Goal: Task Accomplishment & Management: Manage account settings

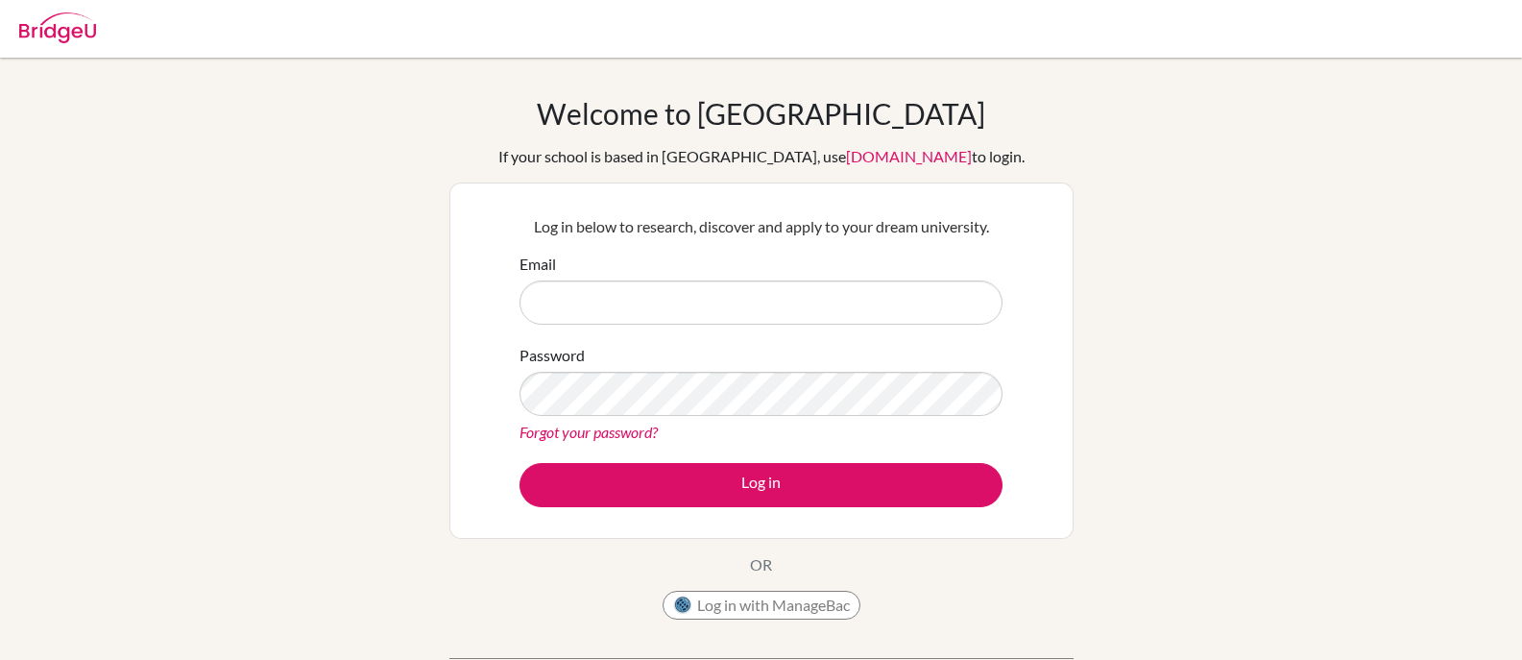
click at [640, 307] on input "Email" at bounding box center [760, 302] width 483 height 44
click at [662, 327] on form "Email Password Forgot your password? Log in" at bounding box center [760, 380] width 483 height 254
click at [643, 299] on input "Email" at bounding box center [760, 302] width 483 height 44
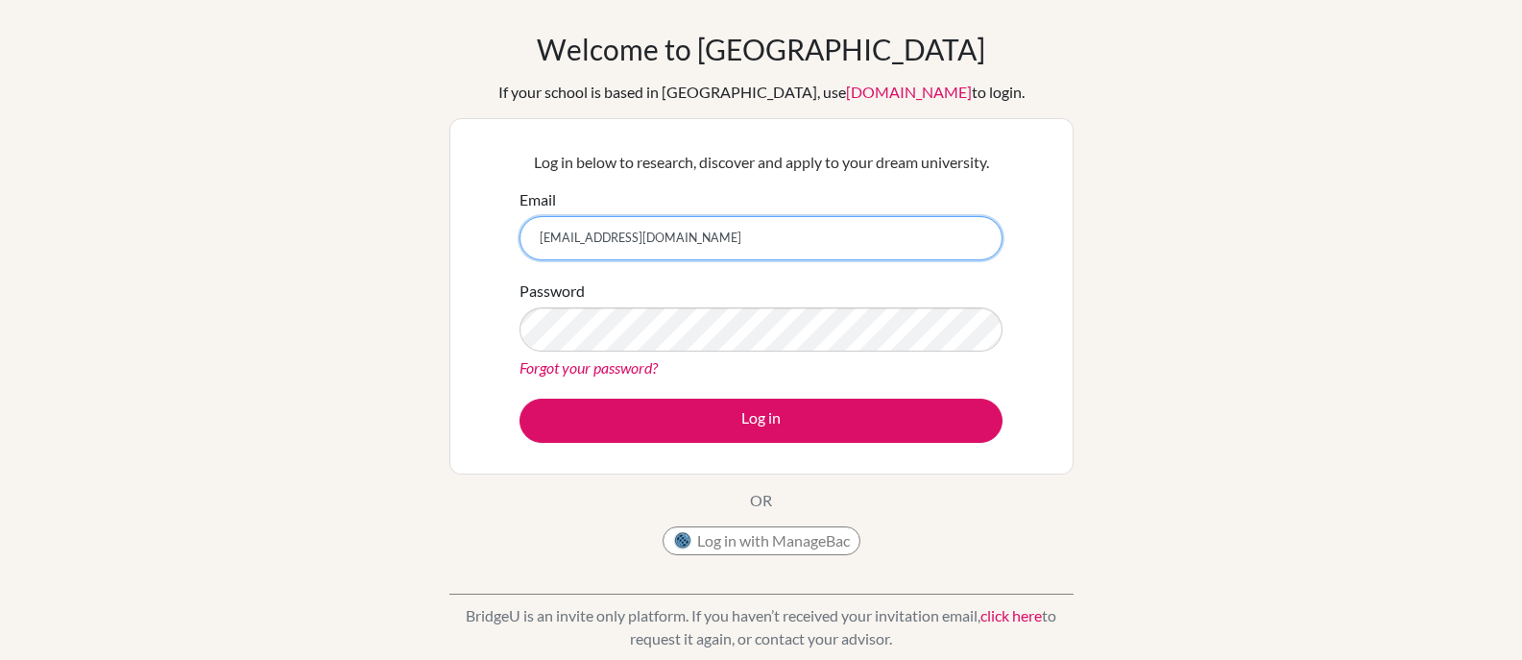
scroll to position [192, 0]
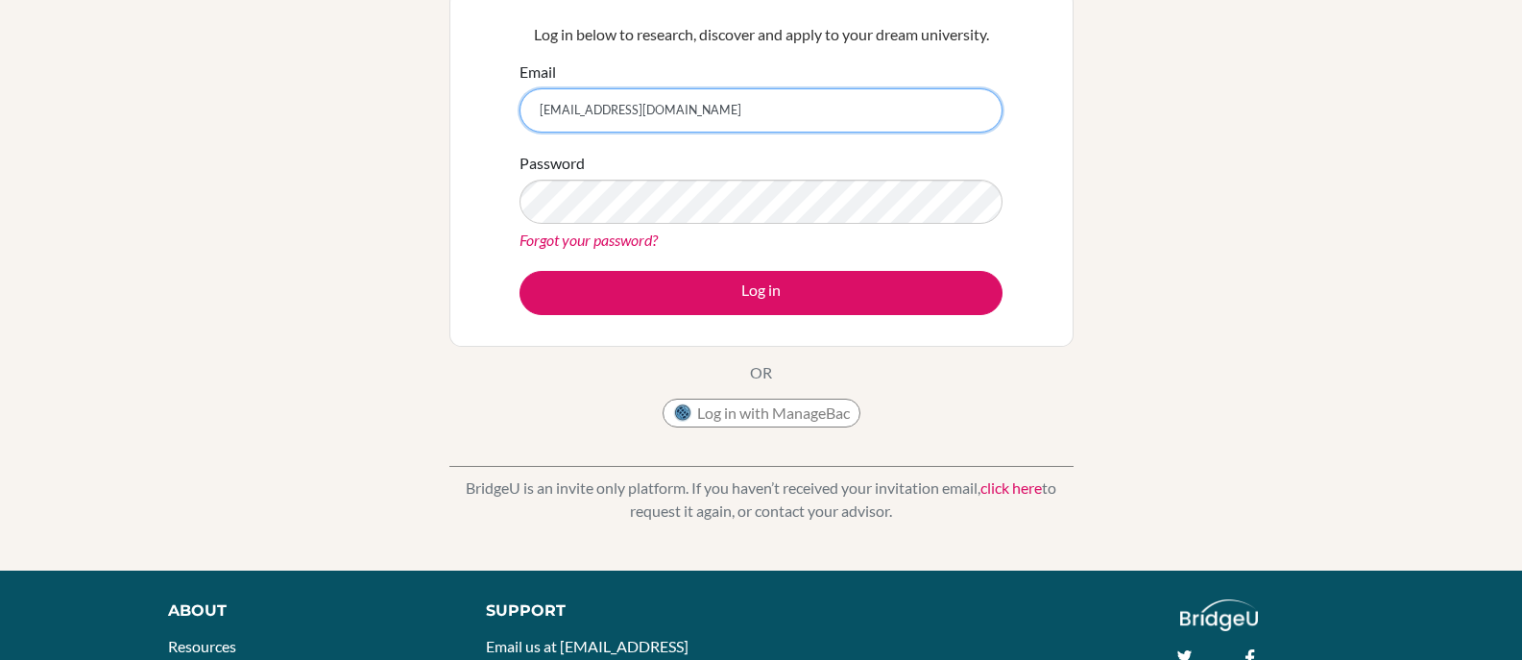
type input "[EMAIL_ADDRESS][DOMAIN_NAME]"
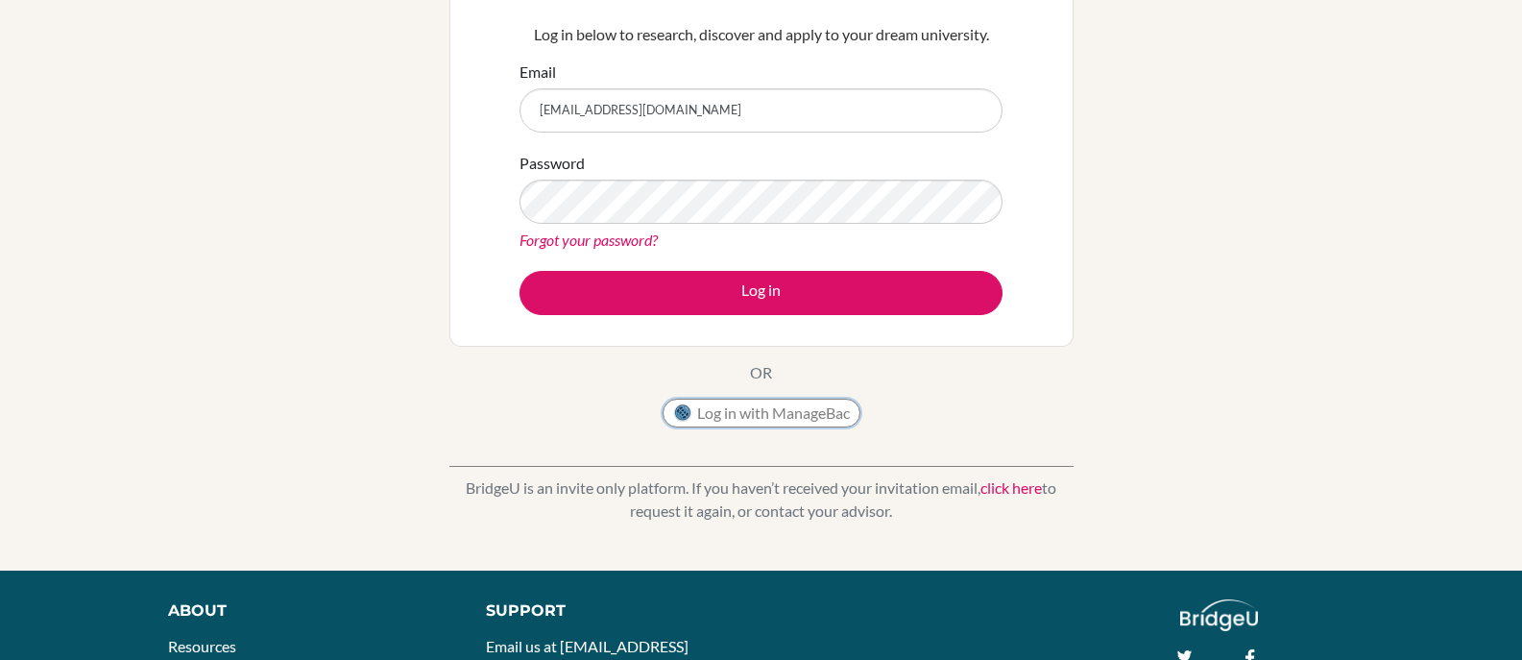
click at [795, 416] on button "Log in with ManageBac" at bounding box center [761, 412] width 198 height 29
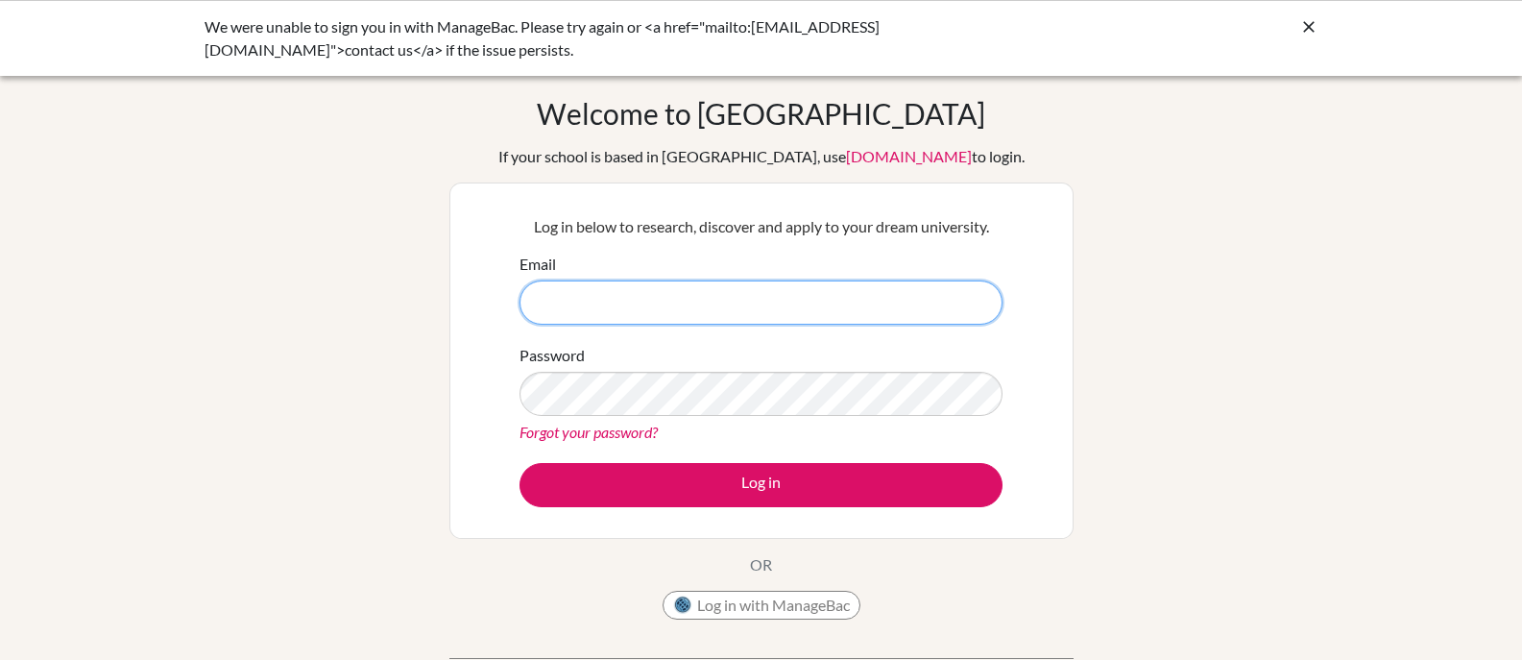
click at [653, 297] on input "Email" at bounding box center [760, 302] width 483 height 44
type input "[EMAIL_ADDRESS][DOMAIN_NAME]"
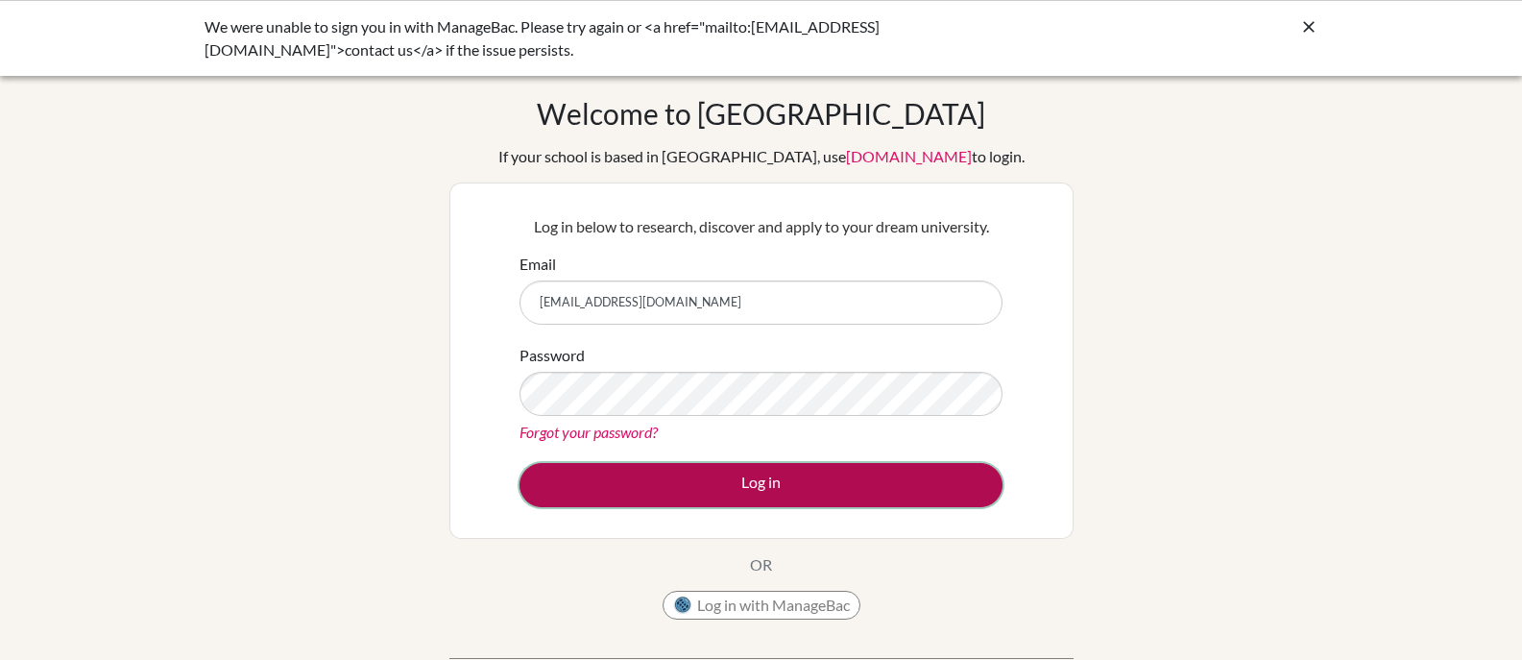
click at [802, 477] on button "Log in" at bounding box center [760, 485] width 483 height 44
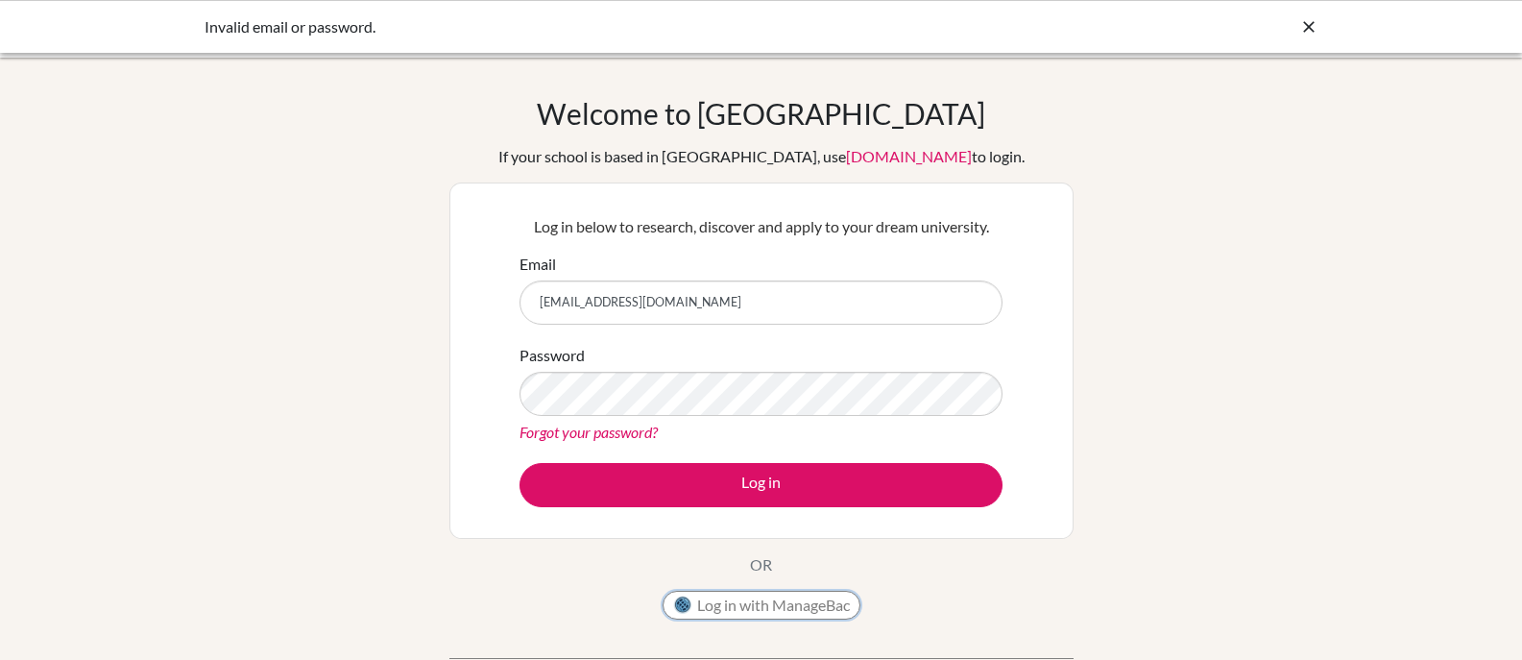
click at [782, 607] on button "Log in with ManageBac" at bounding box center [761, 604] width 198 height 29
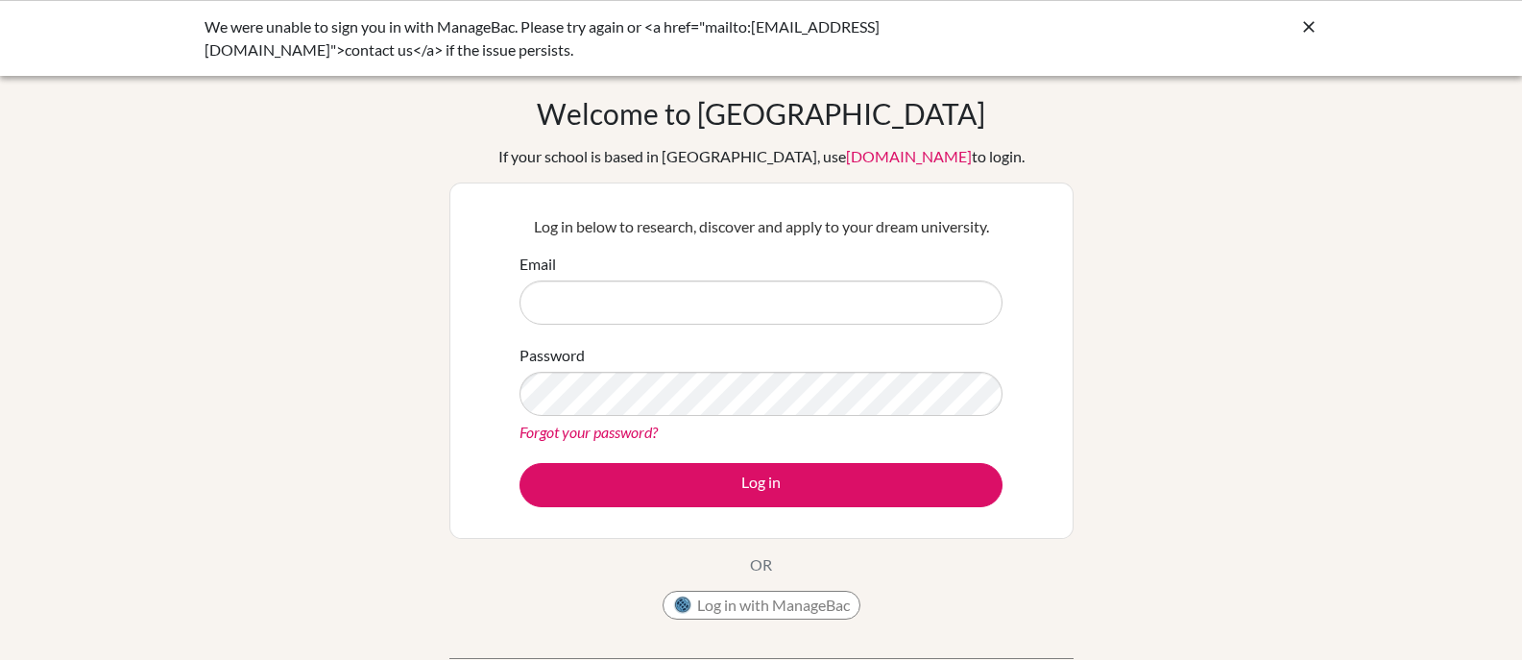
click at [1312, 30] on icon at bounding box center [1308, 26] width 19 height 19
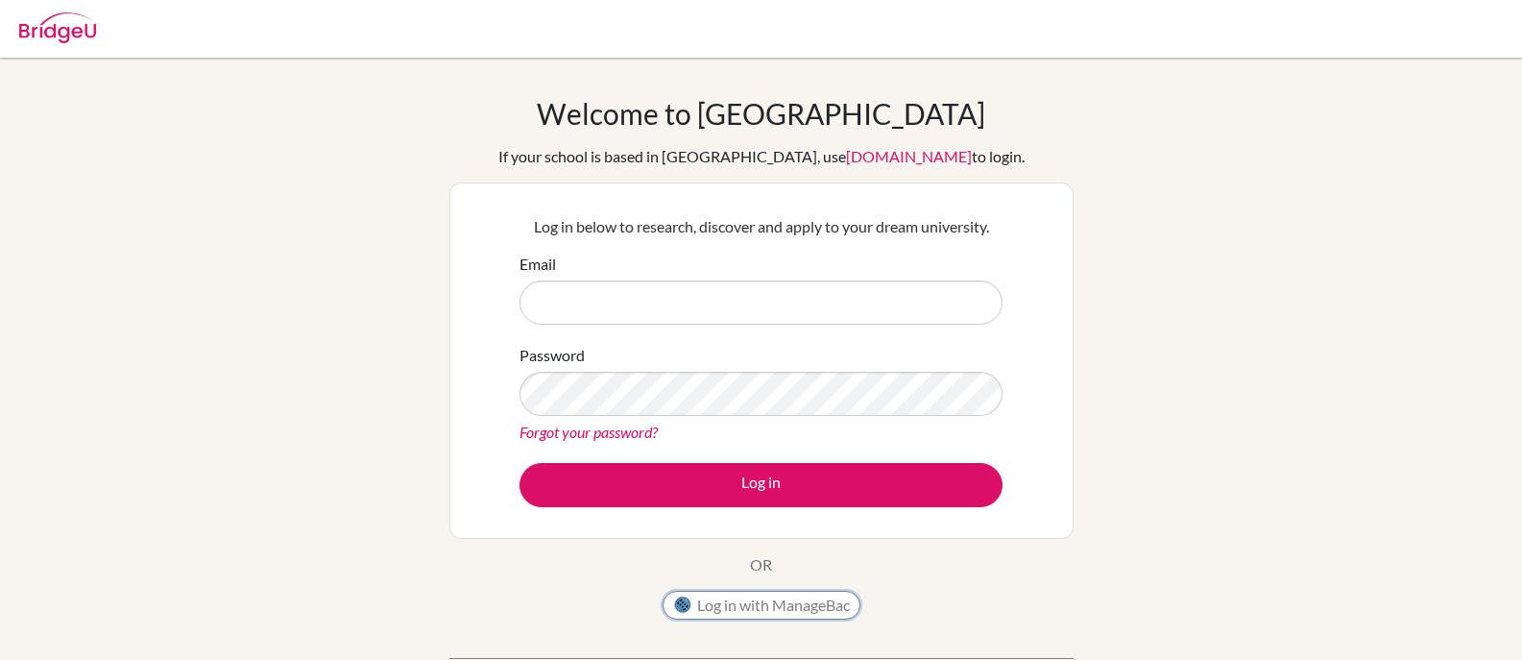
click at [740, 613] on button "Log in with ManageBac" at bounding box center [761, 604] width 198 height 29
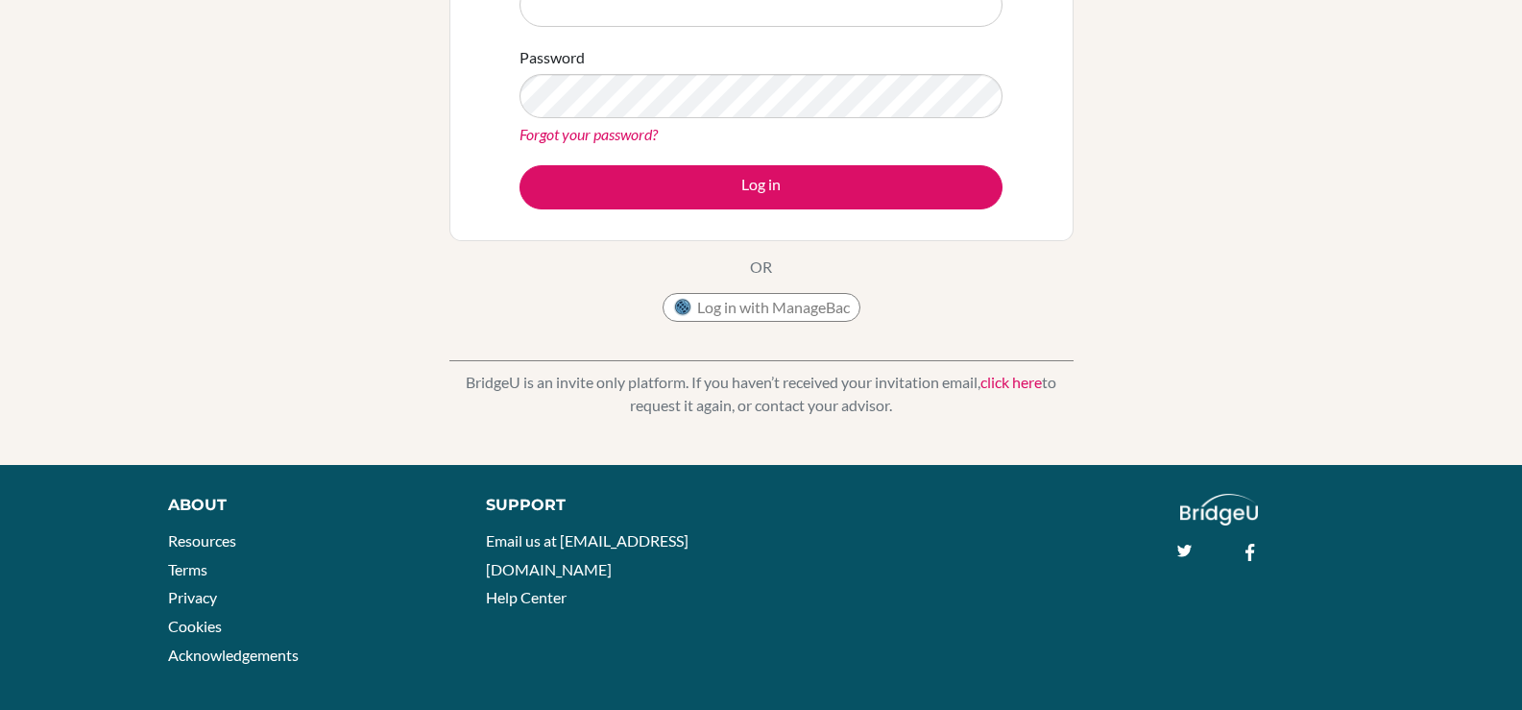
scroll to position [315, 0]
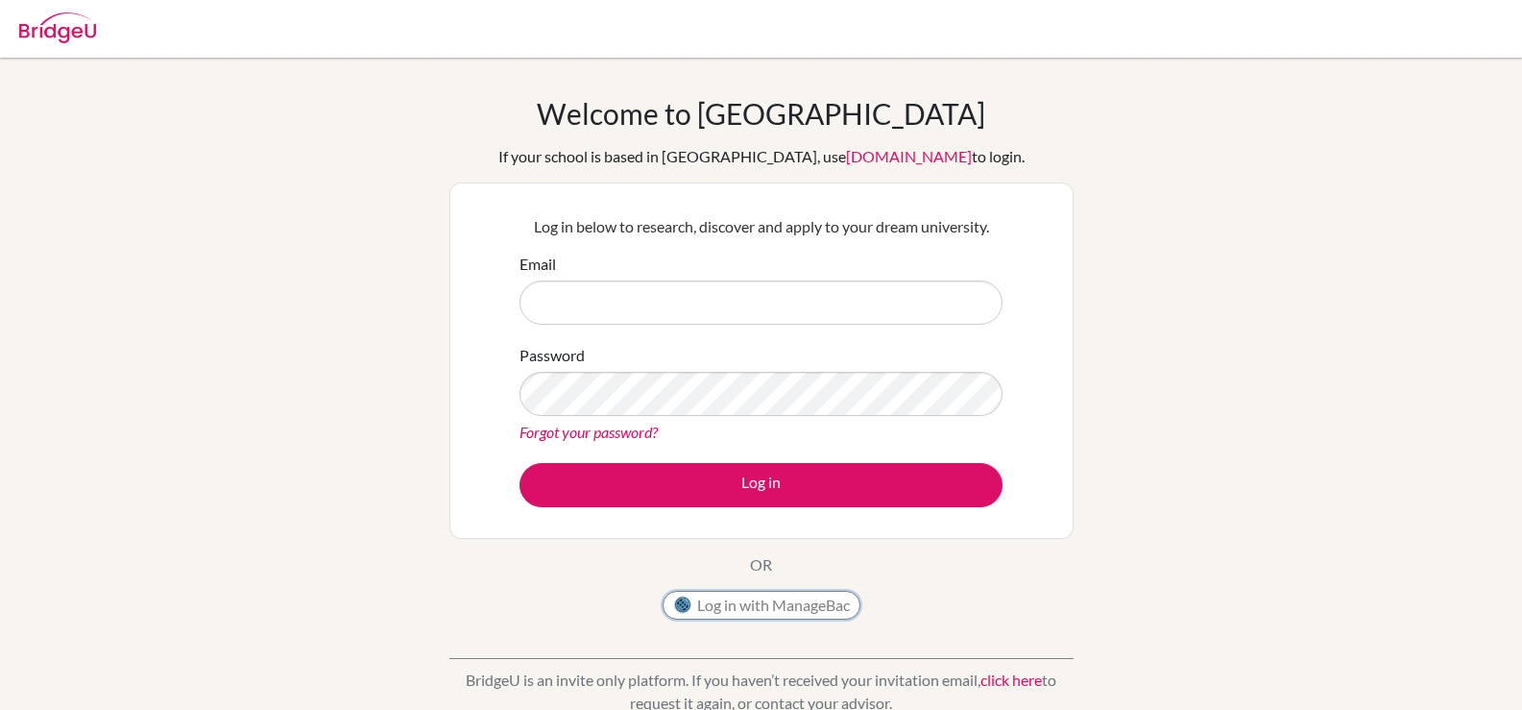
click at [821, 603] on button "Log in with ManageBac" at bounding box center [761, 604] width 198 height 29
